Goal: Task Accomplishment & Management: Complete application form

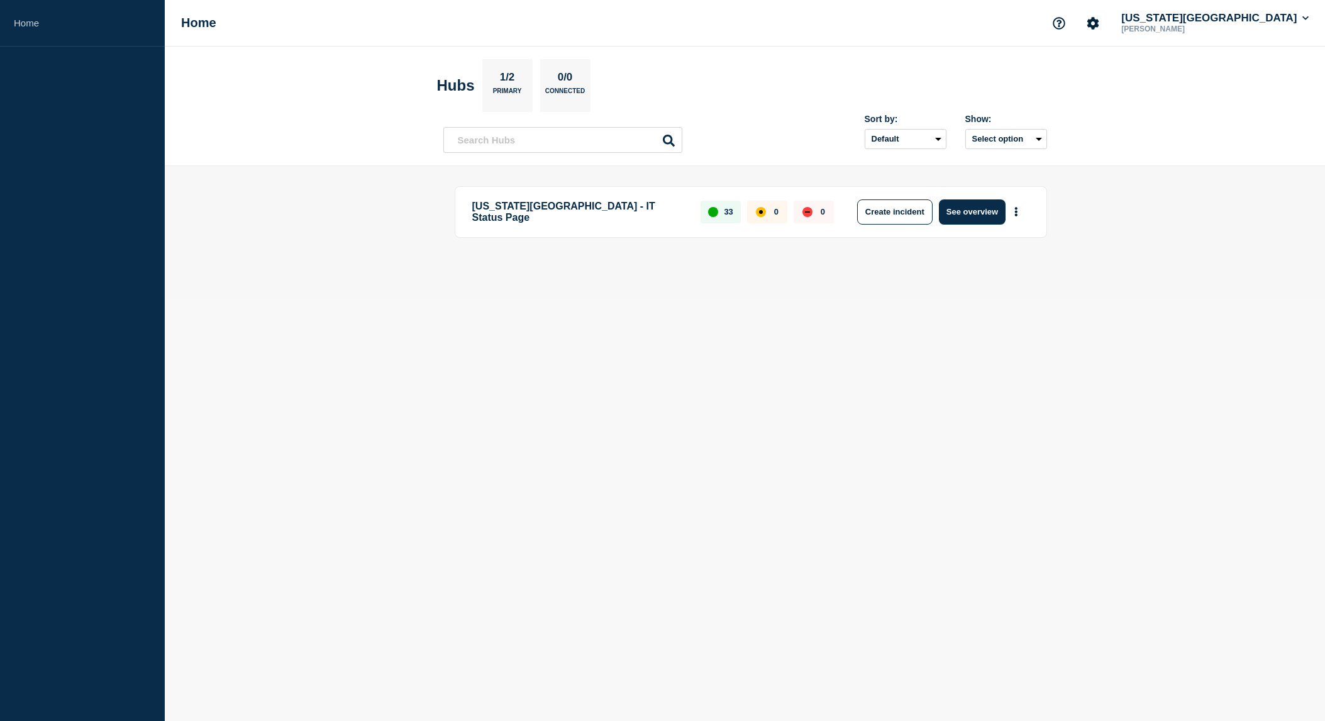
drag, startPoint x: 456, startPoint y: 412, endPoint x: 482, endPoint y: 381, distance: 40.2
click at [456, 412] on body "Home Home [US_STATE][GEOGRAPHIC_DATA] [PERSON_NAME] Hubs 1/2 Primary 0/0 Connec…" at bounding box center [662, 360] width 1325 height 721
click at [881, 223] on button "Create incident" at bounding box center [894, 211] width 75 height 25
click at [971, 216] on button "See overview" at bounding box center [972, 211] width 67 height 25
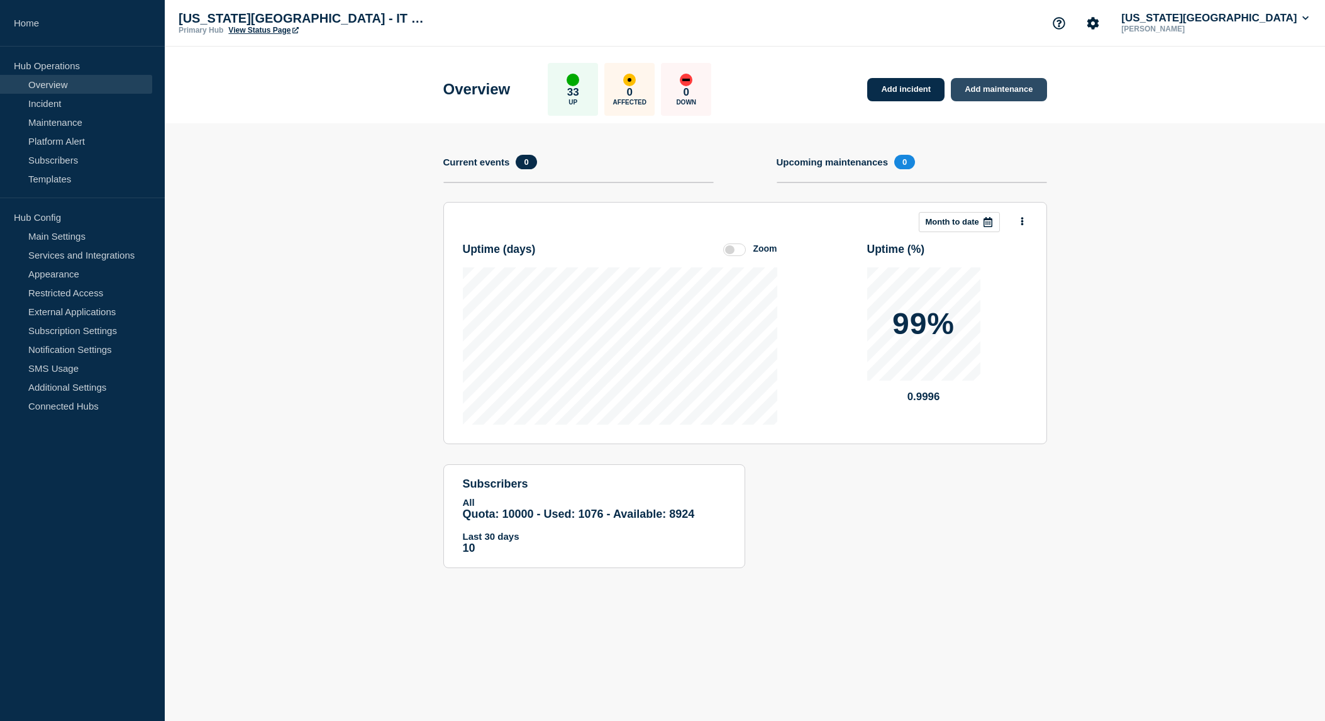
click at [997, 96] on link "Add maintenance" at bounding box center [999, 89] width 96 height 23
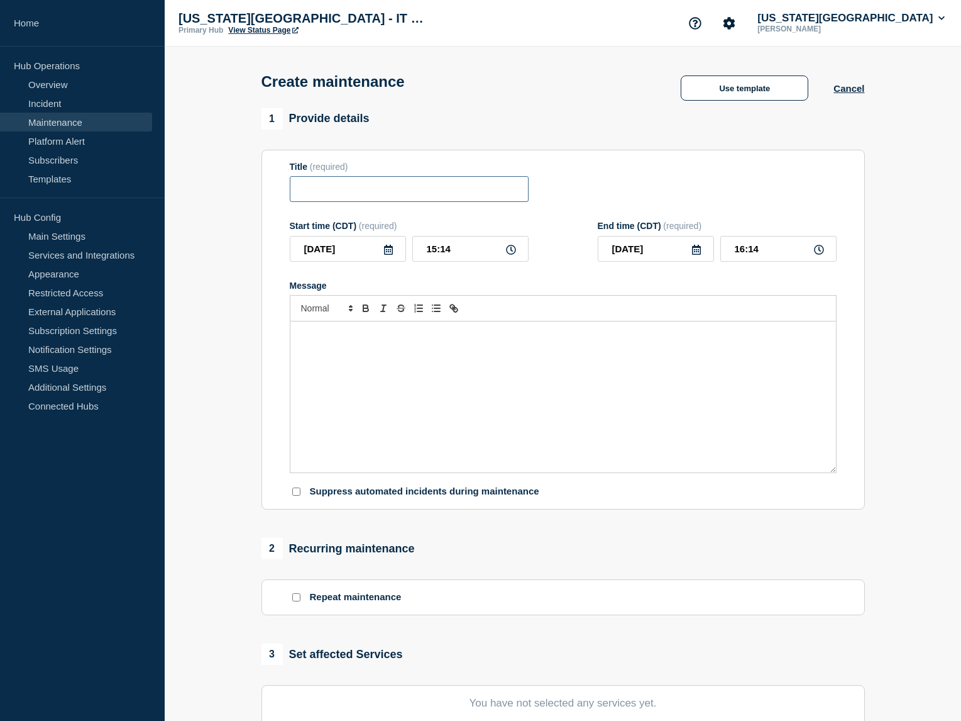
drag, startPoint x: 415, startPoint y: 204, endPoint x: 443, endPoint y: 204, distance: 27.7
click at [415, 202] on input "Title" at bounding box center [409, 189] width 239 height 26
type input "DNS Maintenance"
click at [384, 255] on icon at bounding box center [388, 250] width 9 height 10
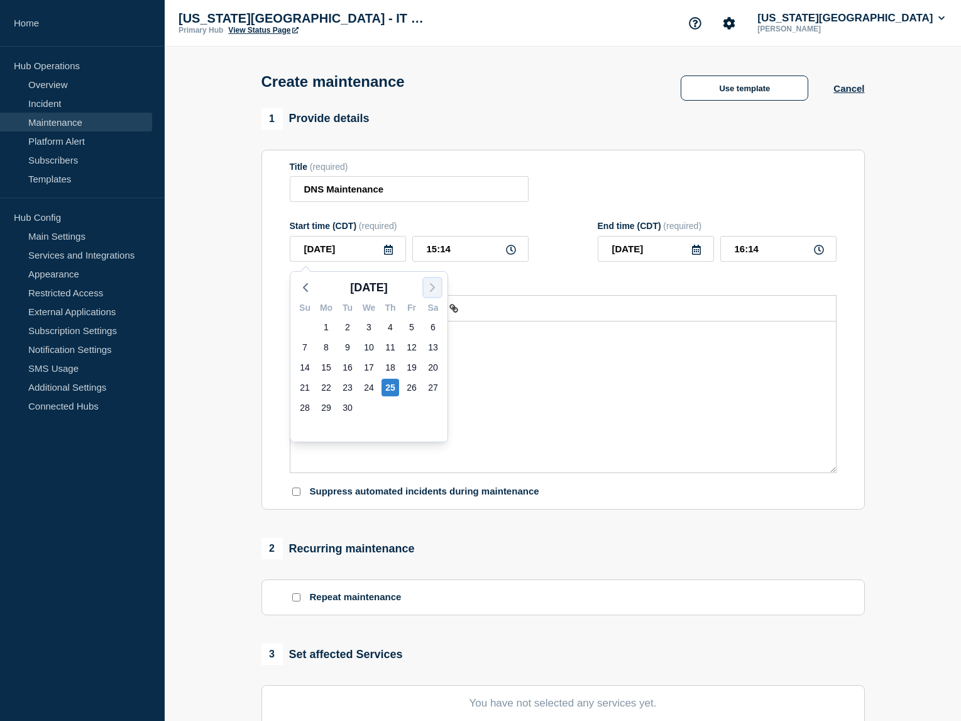
click at [436, 284] on icon "button" at bounding box center [432, 287] width 15 height 15
click at [365, 323] on div "1" at bounding box center [369, 327] width 18 height 18
type input "[DATE]"
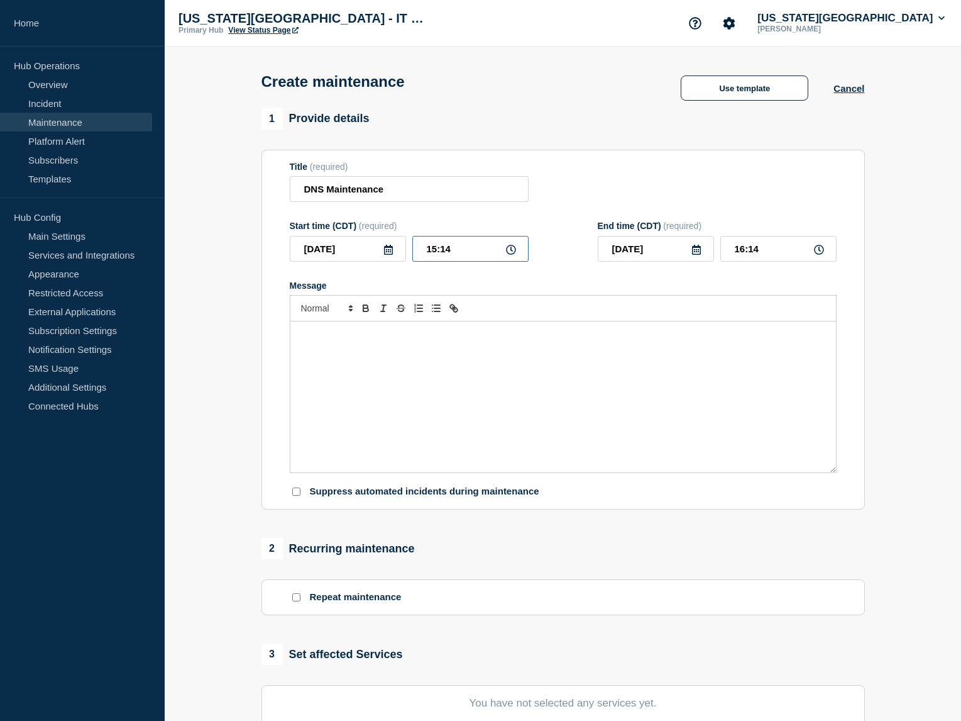
drag, startPoint x: 438, startPoint y: 254, endPoint x: 463, endPoint y: 254, distance: 25.8
click at [438, 255] on input "15:14" at bounding box center [470, 249] width 116 height 26
type input "17:14"
type input "18:14"
type input "17:00"
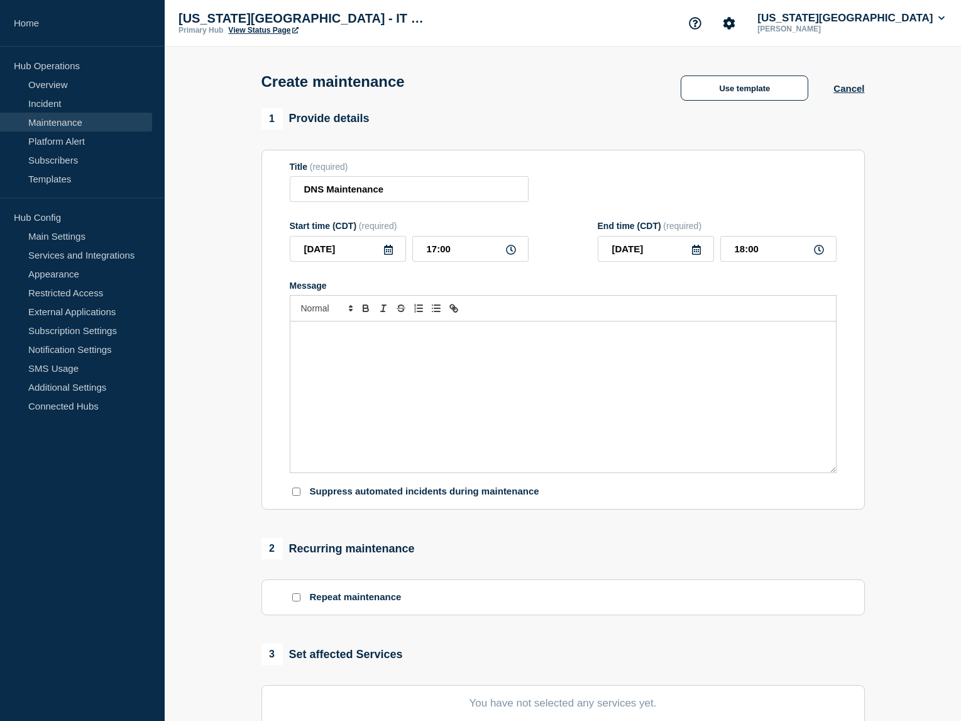
click at [495, 350] on div "Message" at bounding box center [563, 396] width 546 height 151
click at [773, 256] on input "18:00" at bounding box center [779, 249] width 116 height 26
type input "19:00"
click at [544, 393] on div "Message" at bounding box center [563, 396] width 546 height 151
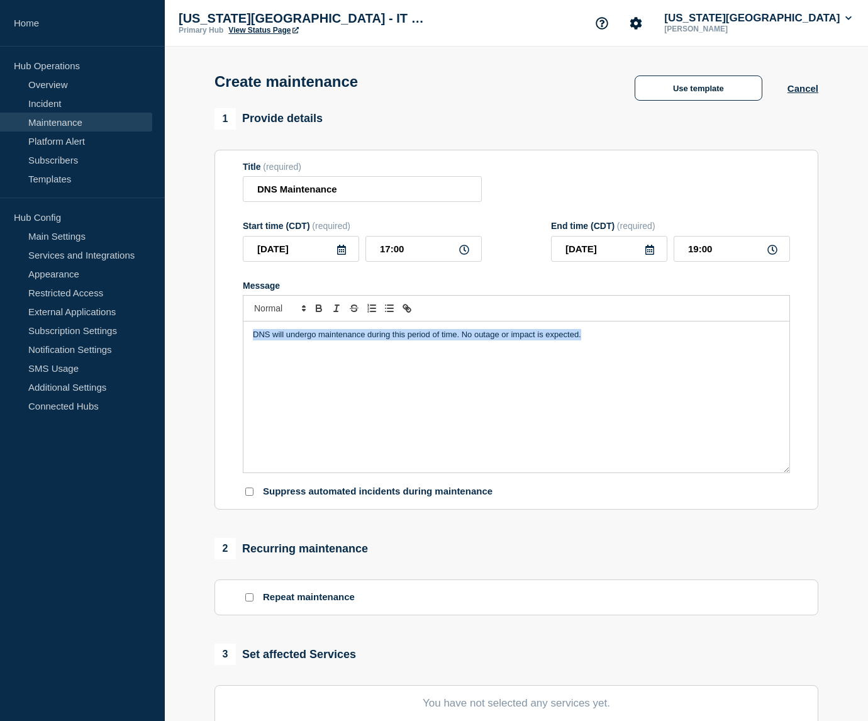
copy p "DNS will undergo maintenance during this period of time. No outage or impact is…"
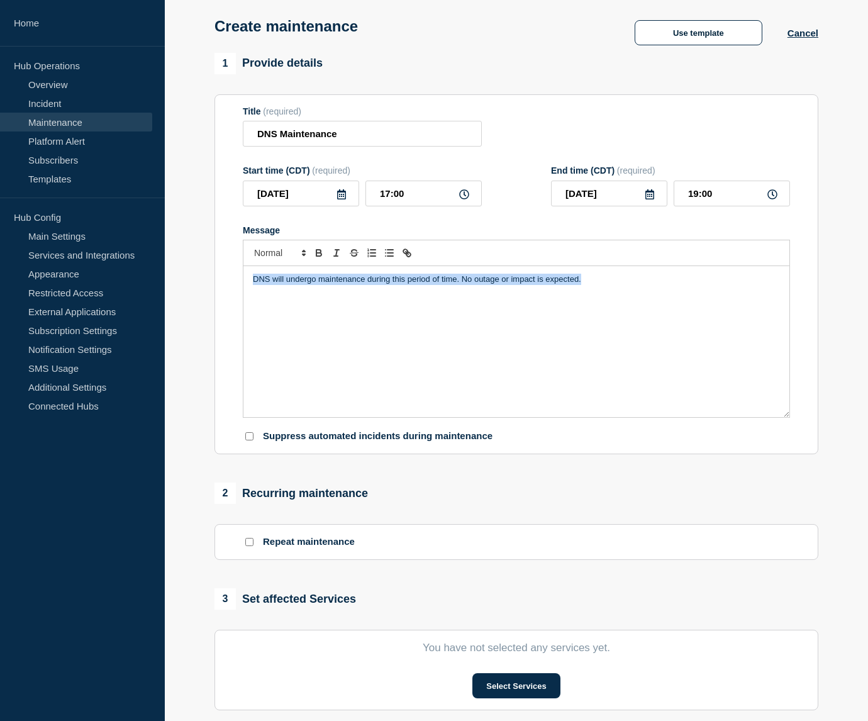
scroll to position [126, 0]
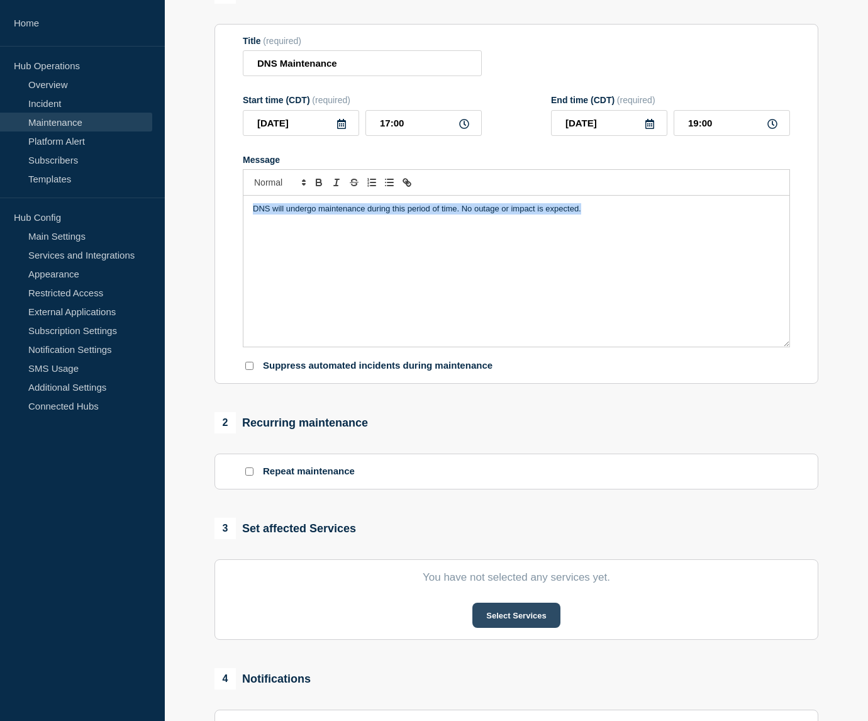
click at [504, 627] on button "Select Services" at bounding box center [515, 614] width 87 height 25
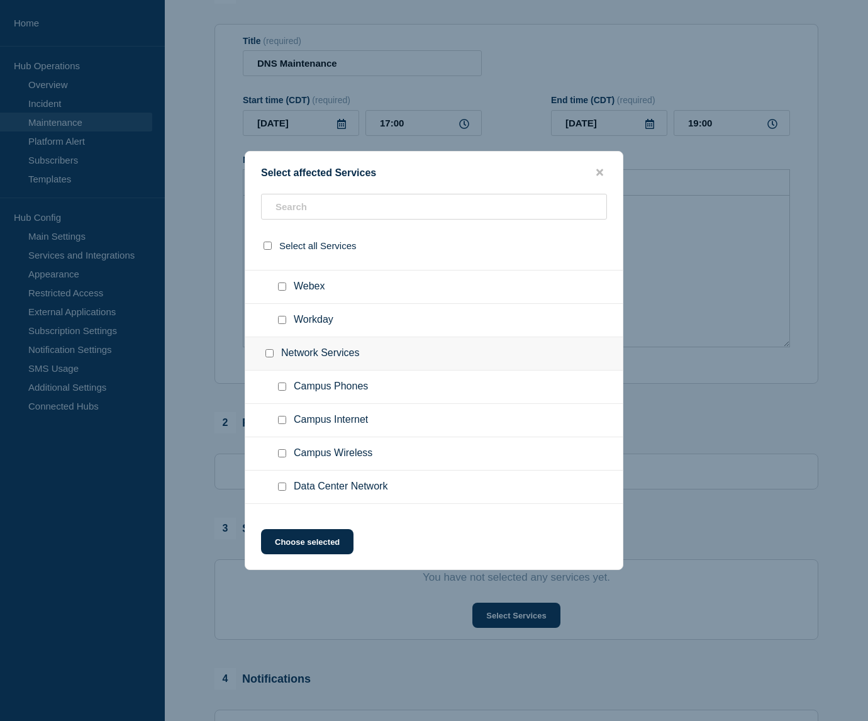
scroll to position [377, 0]
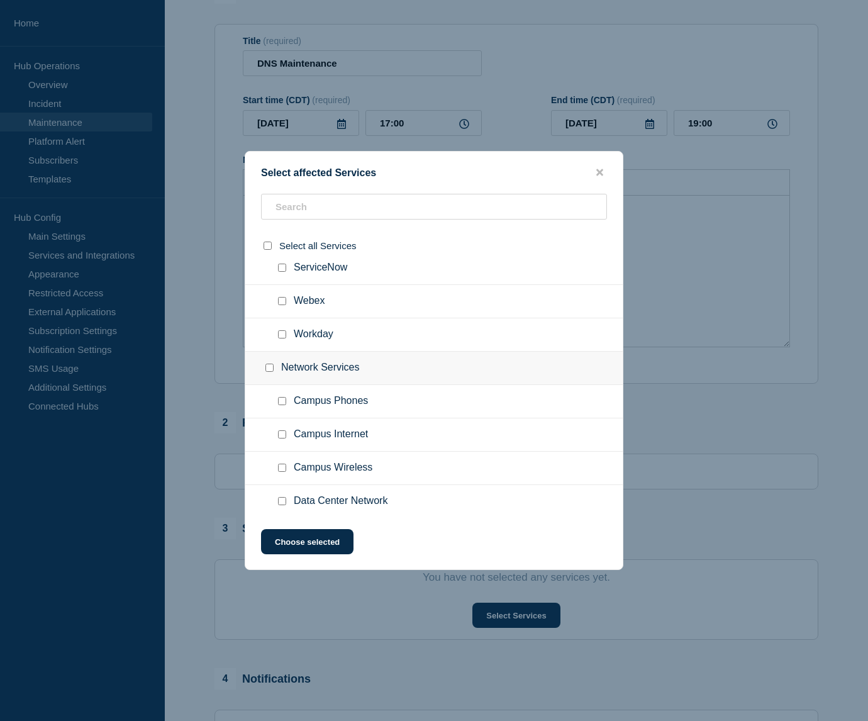
click at [274, 368] on div at bounding box center [272, 368] width 18 height 13
click at [273, 366] on input "Network Services checkbox" at bounding box center [269, 367] width 8 height 8
checkbox input "true"
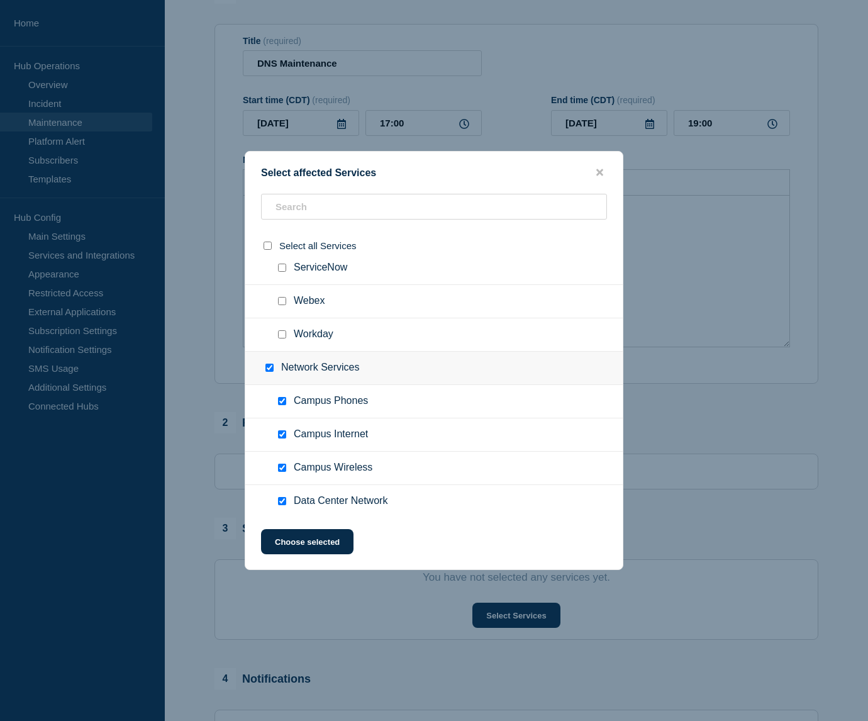
checkbox input "true"
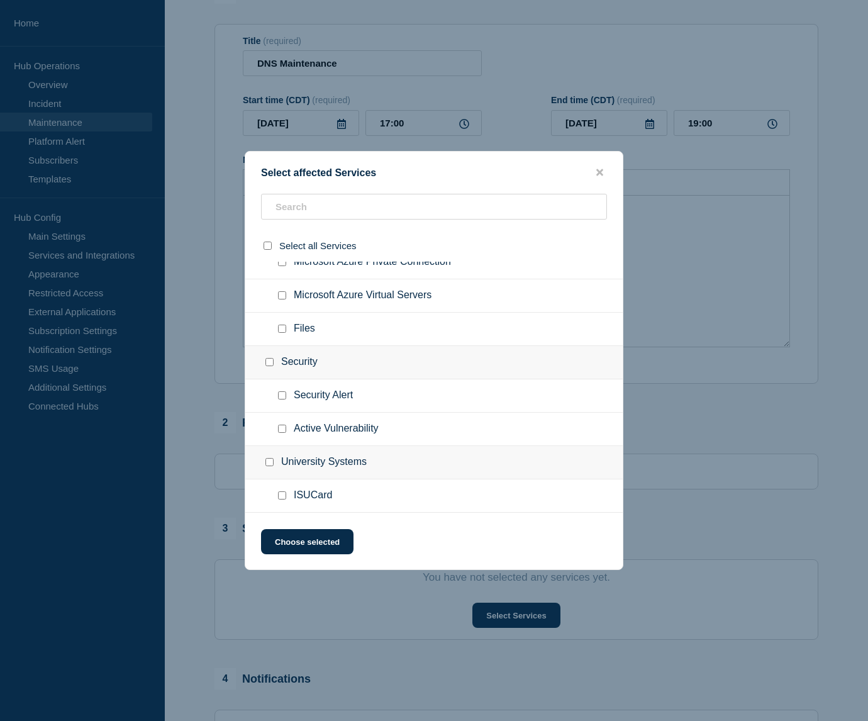
scroll to position [754, 0]
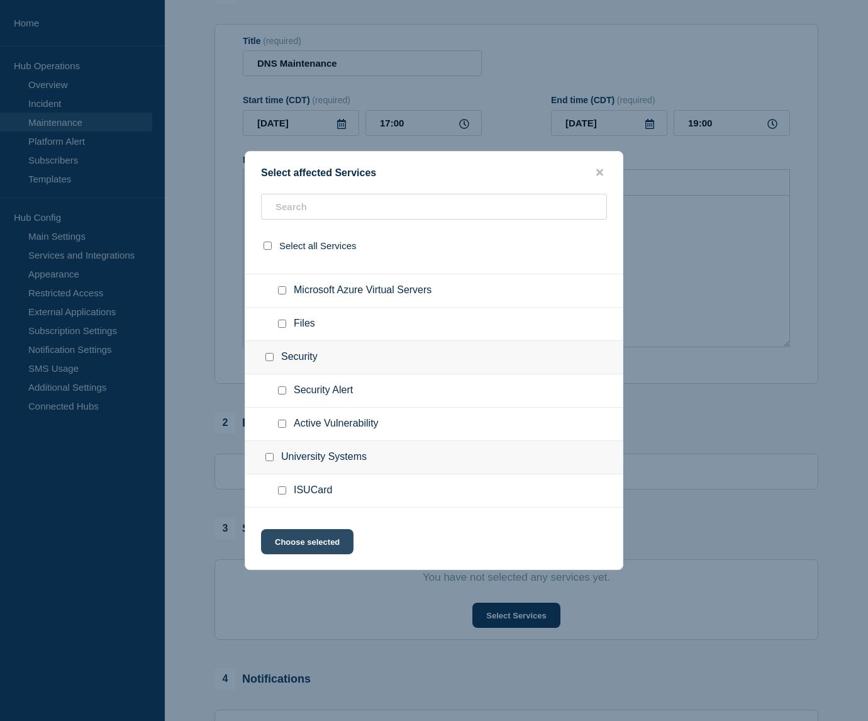
click at [331, 538] on button "Choose selected" at bounding box center [307, 541] width 92 height 25
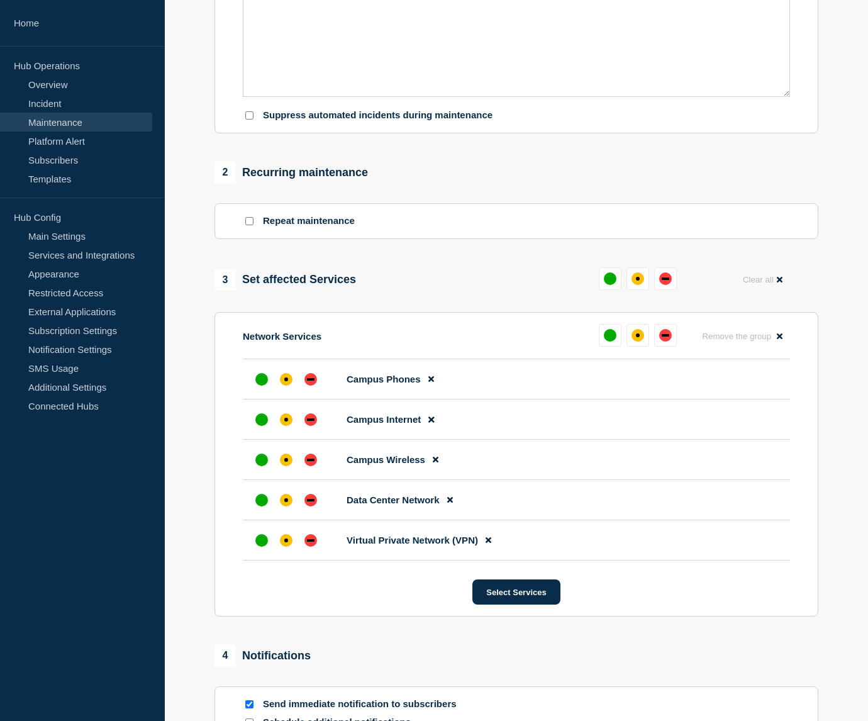
scroll to position [377, 0]
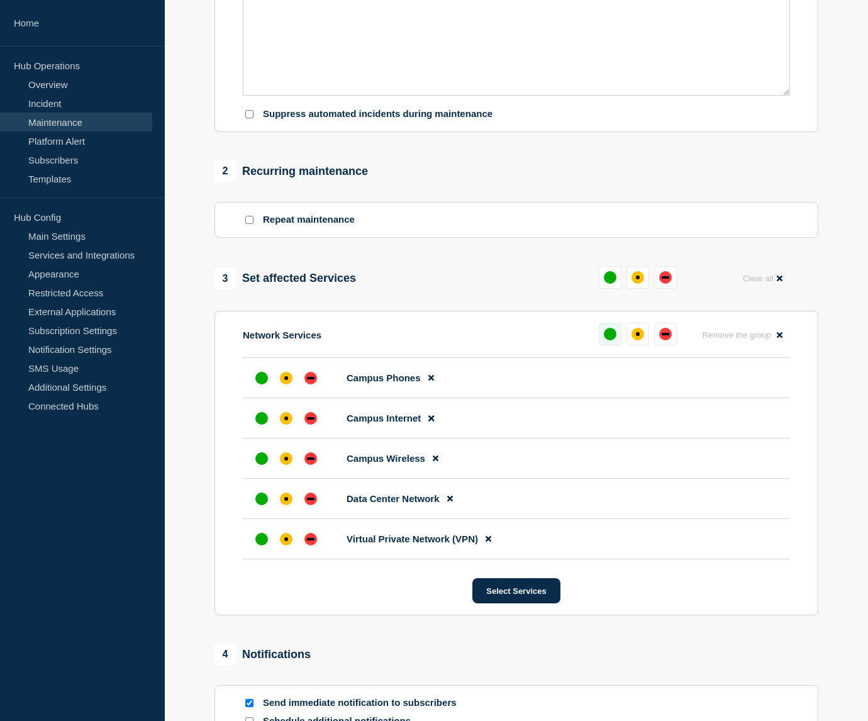
click at [609, 340] on div "up" at bounding box center [610, 334] width 13 height 13
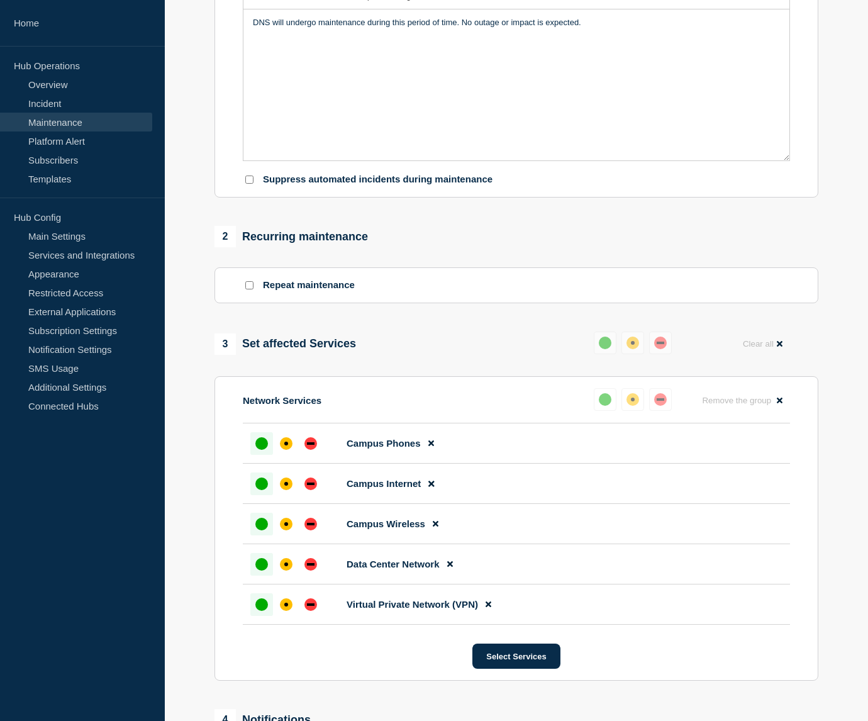
scroll to position [189, 0]
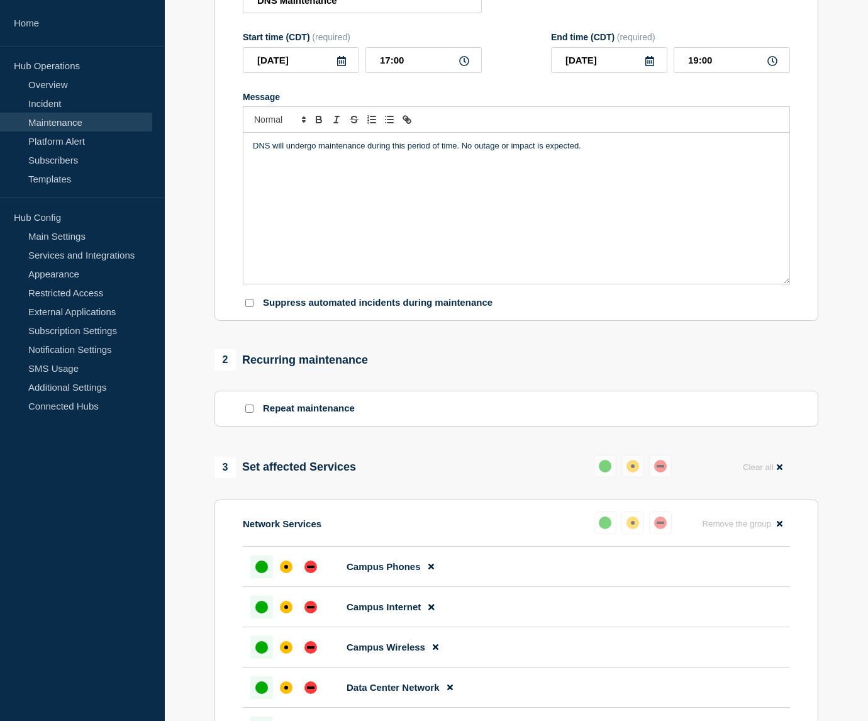
click at [599, 178] on div "DNS will undergo maintenance during this period of time. No outage or impact is…" at bounding box center [516, 208] width 546 height 151
copy p "DNS will undergo maintenance during this period of time. No outage or impact is…"
click at [594, 152] on p "DNS will undergo maintenance during this period of time. No outage or impact is…" at bounding box center [516, 145] width 527 height 11
click at [644, 208] on div "DNS will undergo maintenance during this period of time. No outage or impact is…" at bounding box center [516, 208] width 546 height 151
click at [525, 344] on div "1 Provide details Title (required) DNS Maintenance Start time (CDT) (required) …" at bounding box center [516, 470] width 618 height 1100
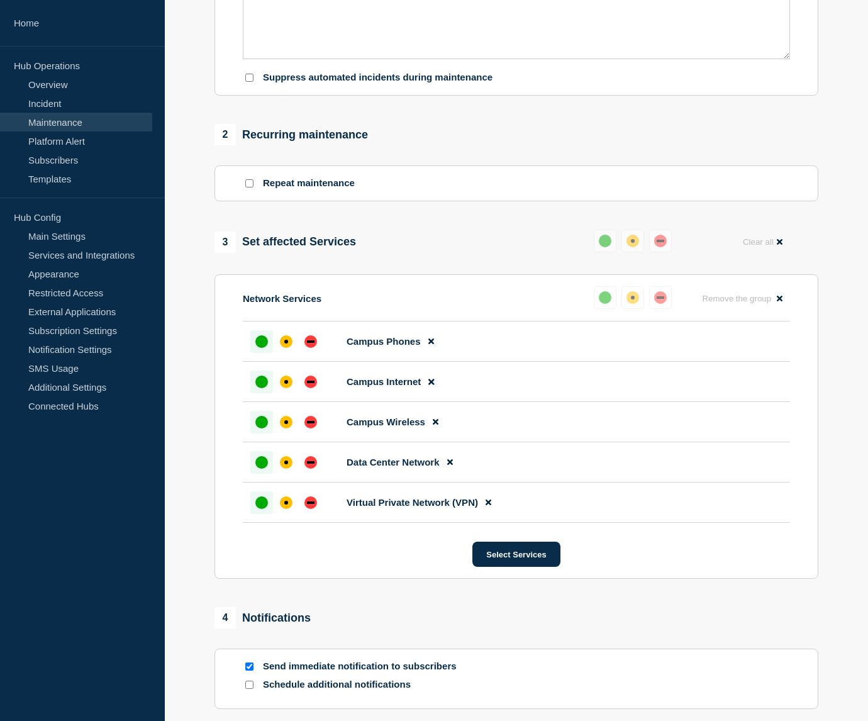
scroll to position [603, 0]
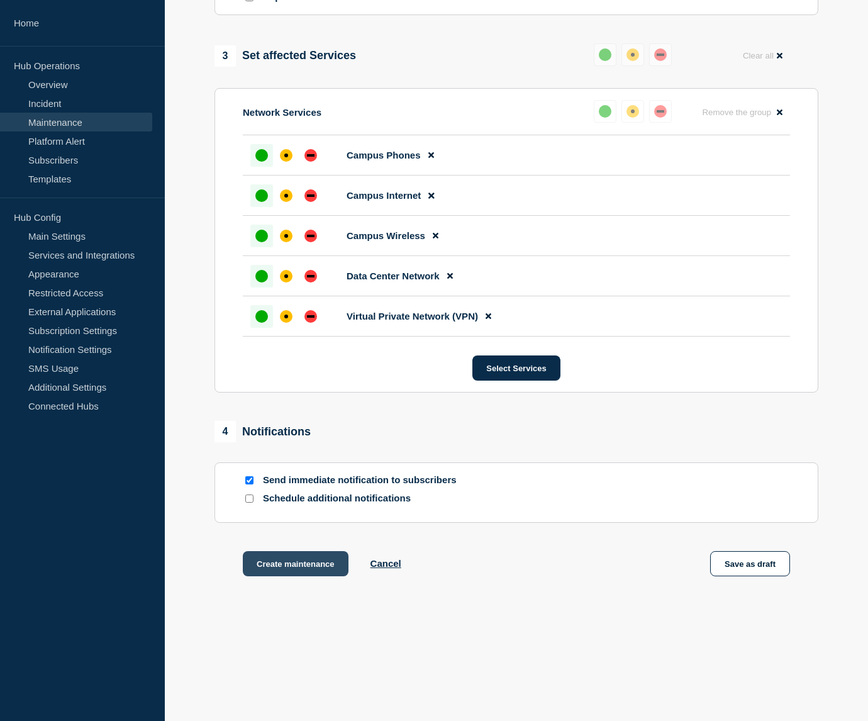
click at [321, 566] on button "Create maintenance" at bounding box center [296, 563] width 106 height 25
